Goal: Check status: Check status

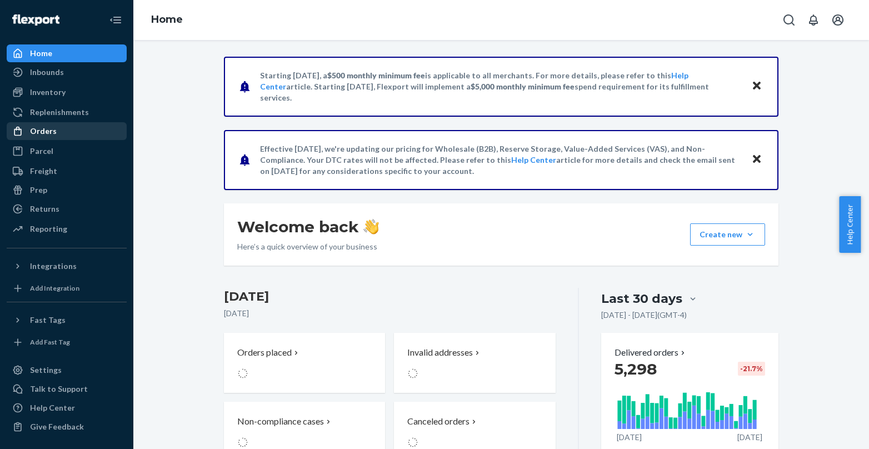
click at [57, 124] on div "Orders" at bounding box center [67, 131] width 118 height 16
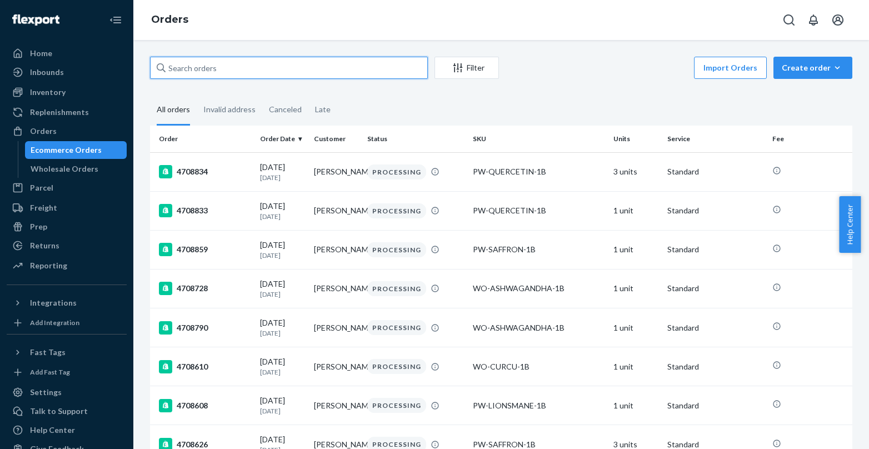
click at [244, 64] on input "text" at bounding box center [289, 68] width 278 height 22
paste input "[PERSON_NAME]"
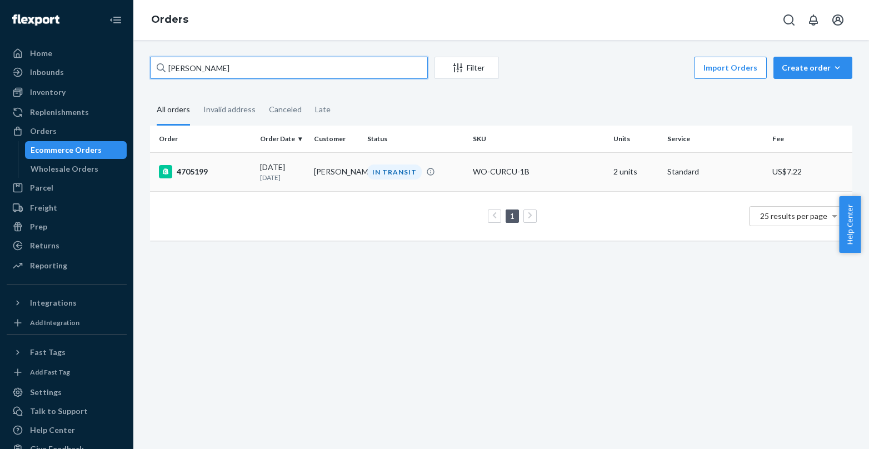
type input "[PERSON_NAME]"
click at [368, 168] on div "IN TRANSIT" at bounding box center [394, 171] width 54 height 15
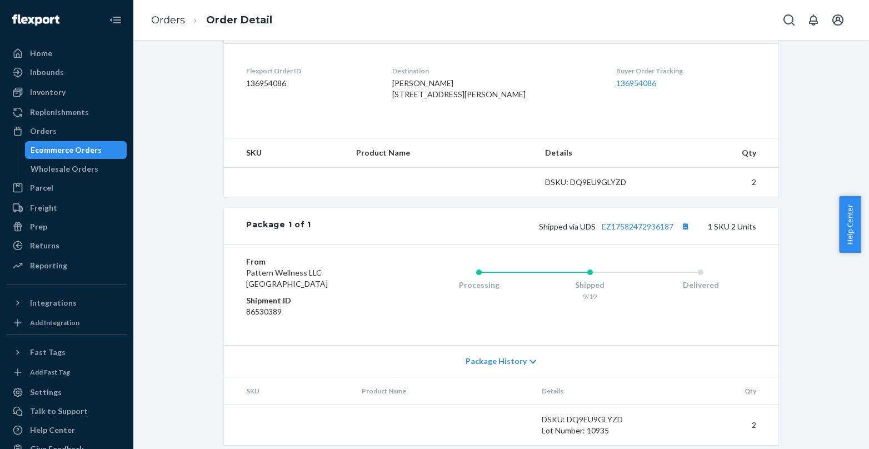
scroll to position [299, 0]
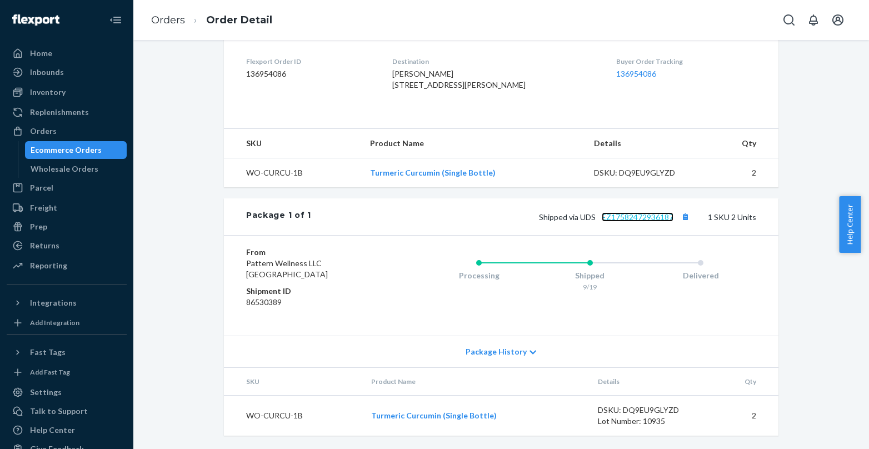
click at [624, 218] on link "EZ17582472936187" at bounding box center [637, 216] width 72 height 9
click at [835, 27] on button "Open account menu" at bounding box center [837, 20] width 22 height 22
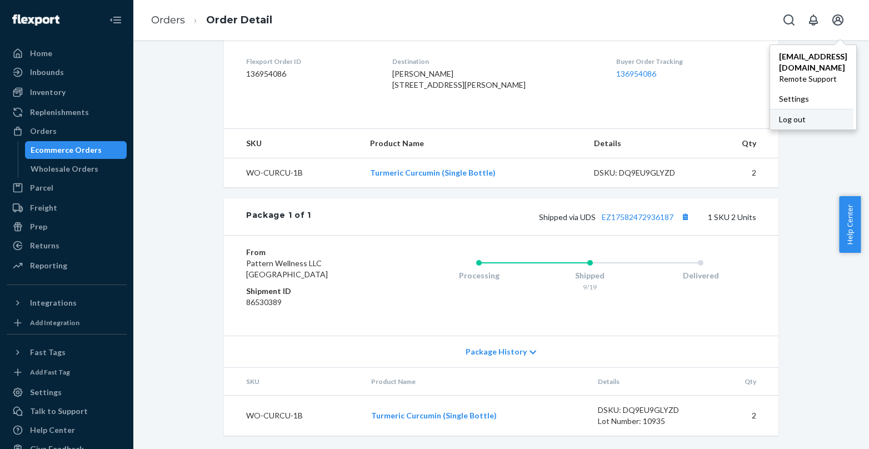
click at [789, 118] on div "Log out" at bounding box center [811, 119] width 83 height 21
